Goal: Task Accomplishment & Management: Use online tool/utility

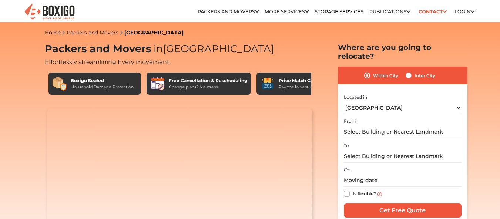
select select "[GEOGRAPHIC_DATA]"
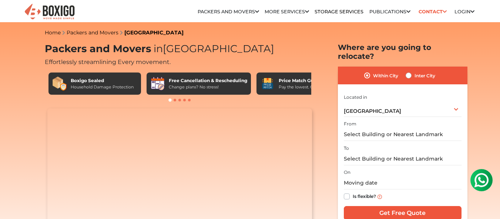
click at [89, 21] on div at bounding box center [57, 13] width 66 height 15
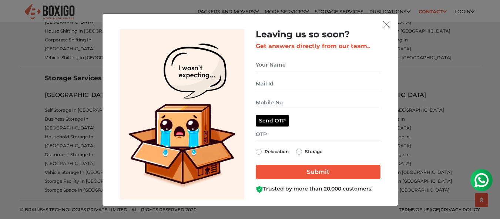
scroll to position [4110, 0]
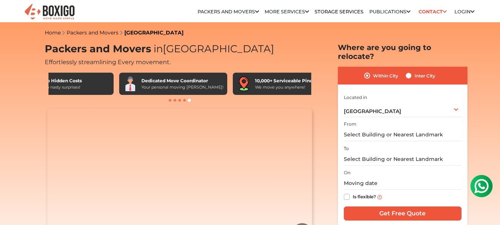
click at [56, 17] on img at bounding box center [50, 12] width 52 height 18
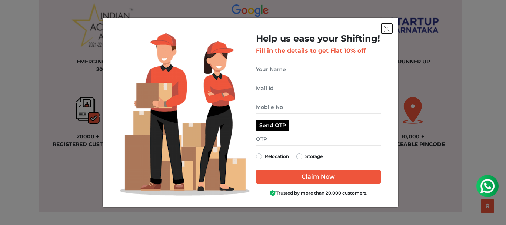
click at [388, 30] on img "get free quote dialog" at bounding box center [386, 29] width 7 height 7
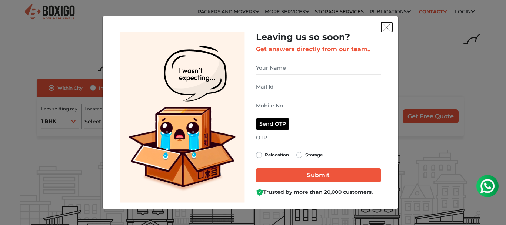
click at [389, 28] on img "get free quote dialog" at bounding box center [386, 27] width 7 height 7
